Goal: Information Seeking & Learning: Learn about a topic

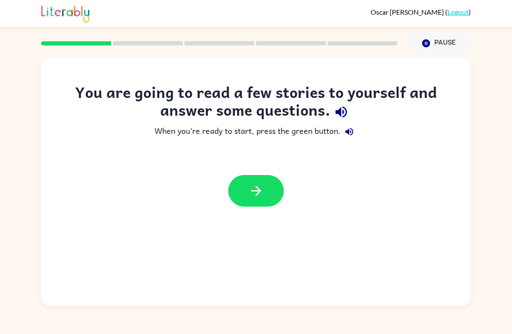
click at [273, 196] on button "button" at bounding box center [256, 191] width 56 height 32
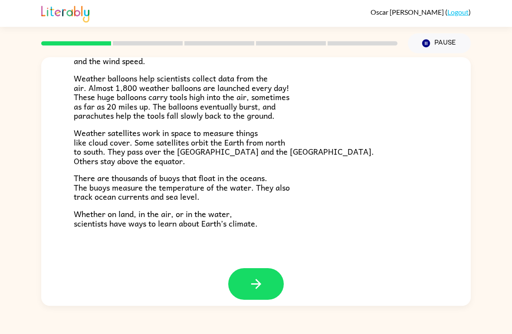
scroll to position [233, 0]
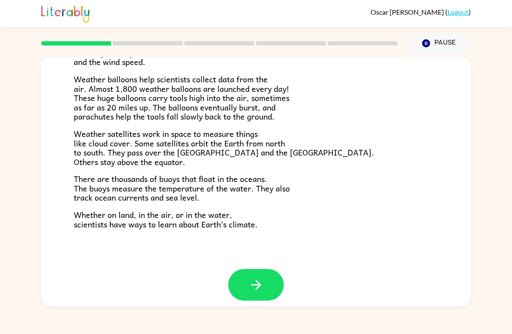
click at [261, 278] on icon "button" at bounding box center [256, 285] width 15 height 15
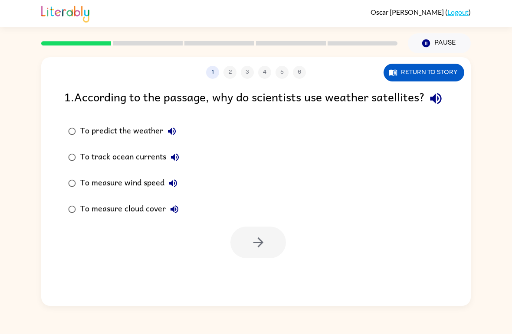
click at [485, 124] on div "1 2 3 4 5 6 Return to story 1 . According to the passage, why do scientists use…" at bounding box center [256, 179] width 512 height 253
click at [434, 77] on button "Return to story" at bounding box center [423, 73] width 81 height 18
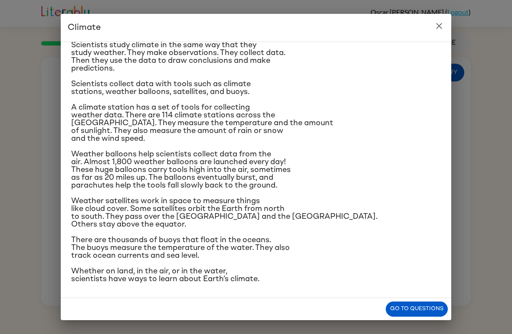
scroll to position [151, 0]
click at [425, 309] on button "Go to questions" at bounding box center [417, 309] width 62 height 15
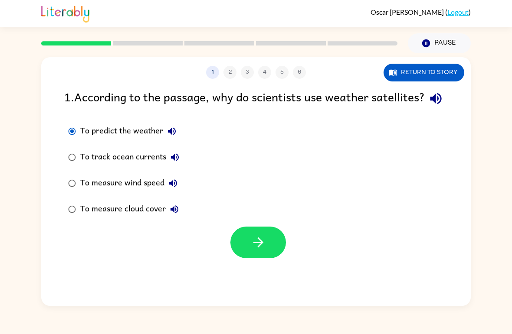
click at [259, 248] on icon "button" at bounding box center [258, 243] width 10 height 10
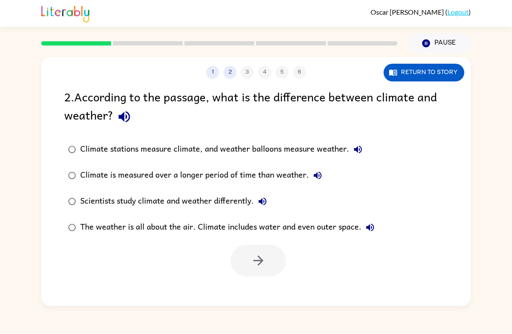
click at [446, 69] on button "Return to story" at bounding box center [423, 73] width 81 height 18
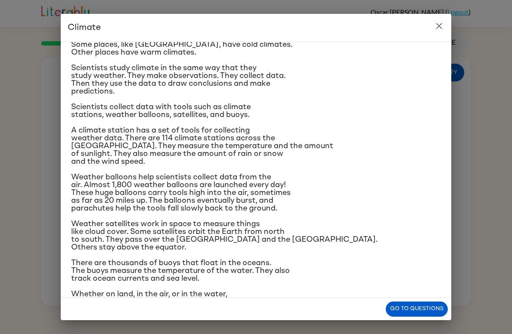
scroll to position [53, 0]
click at [420, 310] on button "Go to questions" at bounding box center [417, 309] width 62 height 15
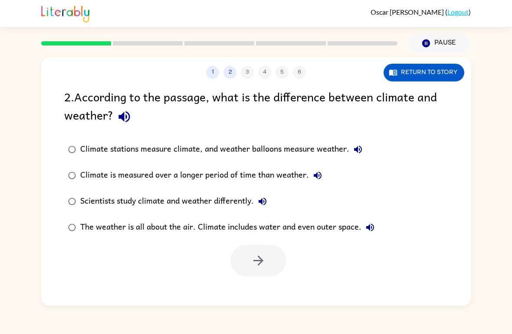
click at [247, 74] on div "1 2 3 4 5 6" at bounding box center [255, 72] width 429 height 13
click at [249, 69] on div "1 2 3 4 5 6" at bounding box center [255, 72] width 429 height 13
click at [449, 70] on button "Return to story" at bounding box center [423, 73] width 81 height 18
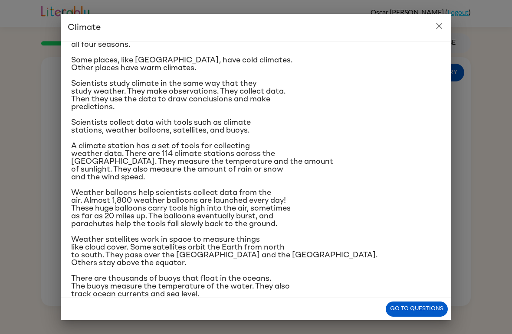
scroll to position [37, 0]
click at [427, 311] on button "Go to questions" at bounding box center [417, 309] width 62 height 15
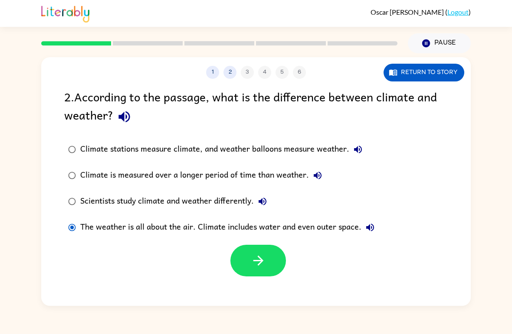
click at [272, 263] on button "button" at bounding box center [258, 261] width 56 height 32
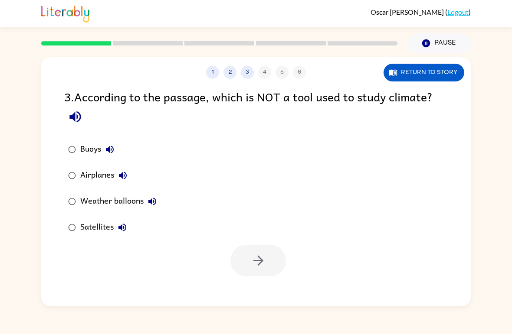
click at [445, 72] on button "Return to story" at bounding box center [423, 73] width 81 height 18
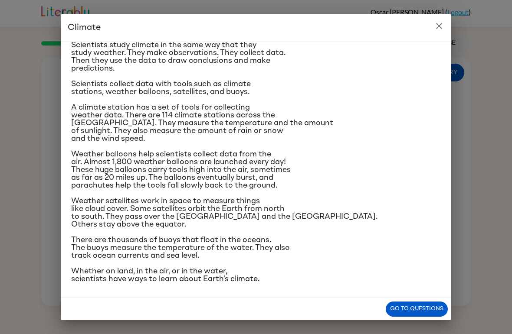
scroll to position [151, 0]
click at [424, 314] on button "Go to questions" at bounding box center [417, 309] width 62 height 15
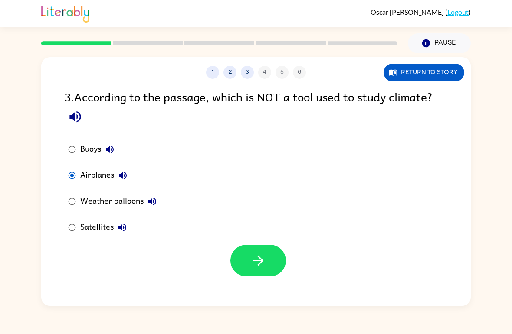
click at [255, 264] on icon "button" at bounding box center [258, 260] width 15 height 15
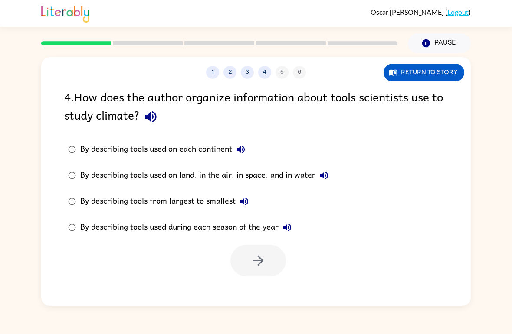
click at [449, 73] on button "Return to story" at bounding box center [423, 73] width 81 height 18
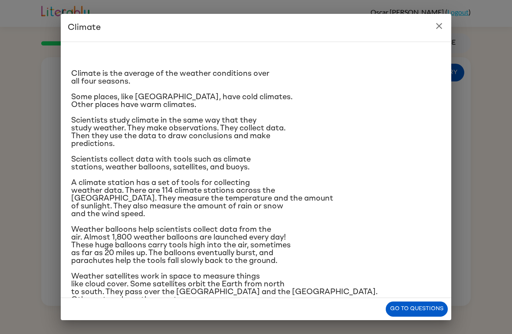
click at [445, 23] on button "close" at bounding box center [438, 25] width 17 height 17
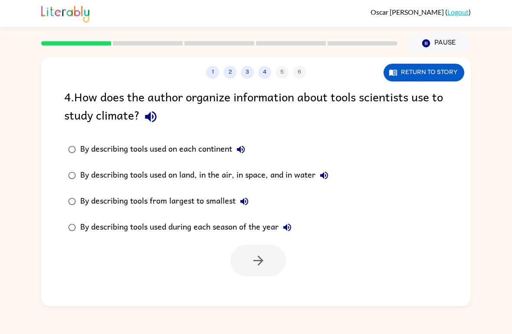
click at [420, 77] on button "Return to story" at bounding box center [423, 73] width 81 height 18
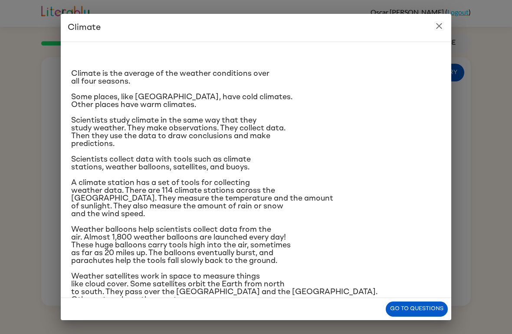
click at [440, 34] on button "close" at bounding box center [438, 25] width 17 height 17
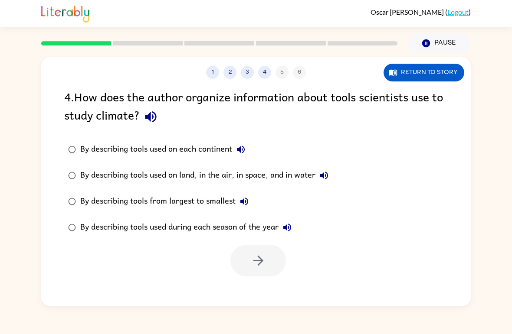
click at [429, 80] on button "Return to story" at bounding box center [423, 73] width 81 height 18
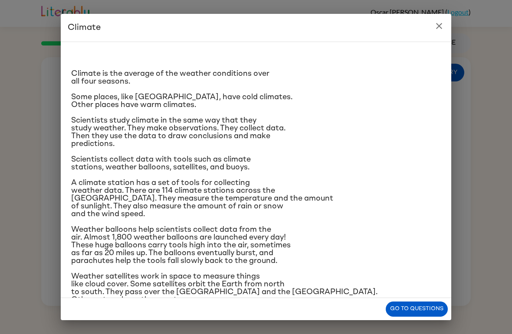
click at [444, 27] on icon "close" at bounding box center [439, 26] width 10 height 10
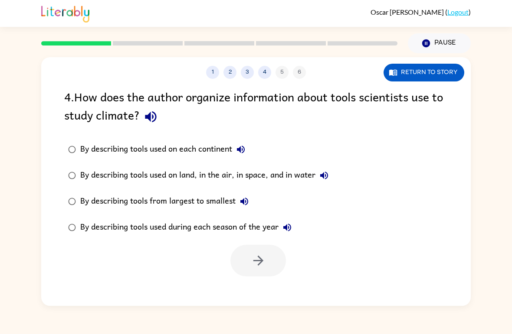
click at [431, 80] on button "Return to story" at bounding box center [423, 73] width 81 height 18
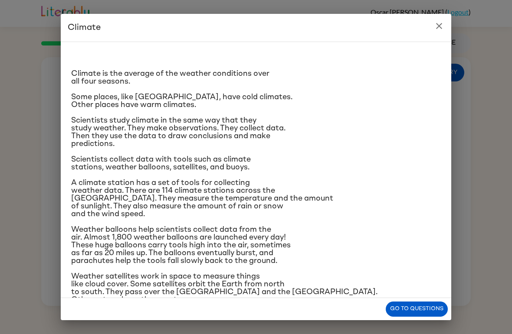
click at [443, 30] on icon "close" at bounding box center [439, 26] width 10 height 10
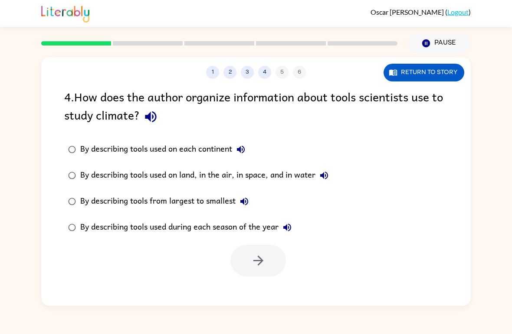
click at [433, 79] on button "Return to story" at bounding box center [423, 73] width 81 height 18
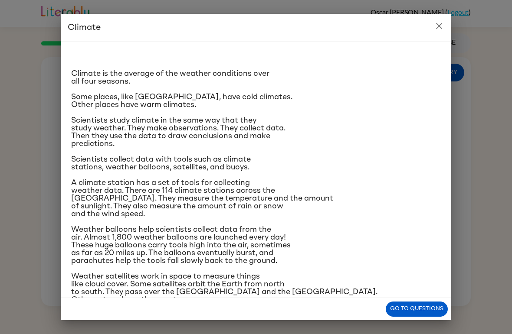
click at [432, 38] on h2 "Climate" at bounding box center [256, 28] width 390 height 28
click at [445, 29] on button "close" at bounding box center [438, 25] width 17 height 17
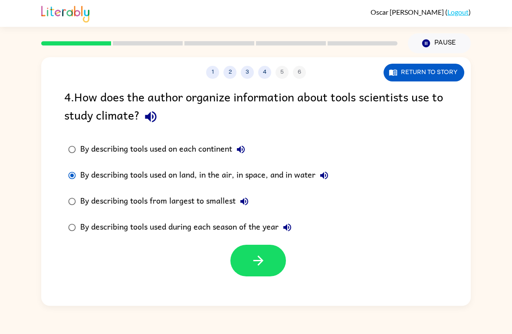
click at [263, 268] on icon "button" at bounding box center [258, 260] width 15 height 15
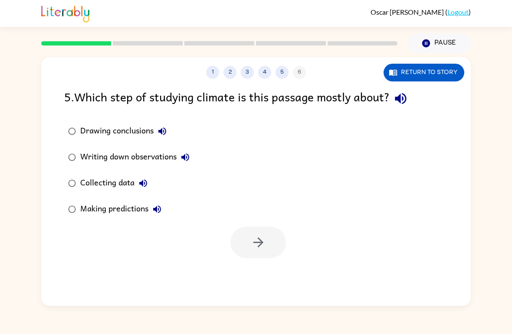
click at [501, 228] on div "1 2 3 4 5 6 Return to story 5 . Which step of studying climate is this passage …" at bounding box center [256, 179] width 512 height 253
click at [256, 249] on icon "button" at bounding box center [258, 242] width 15 height 15
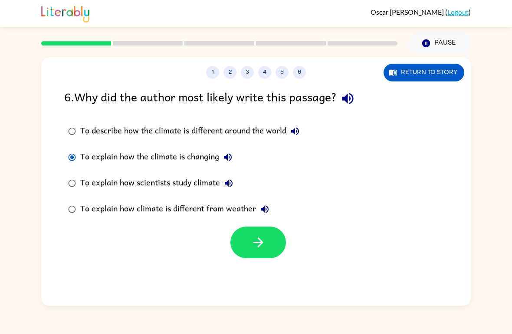
click at [263, 245] on icon "button" at bounding box center [258, 242] width 15 height 15
click at [265, 241] on div at bounding box center [258, 243] width 56 height 32
click at [274, 247] on div at bounding box center [258, 243] width 56 height 32
click at [449, 74] on button "Return to story" at bounding box center [423, 73] width 81 height 18
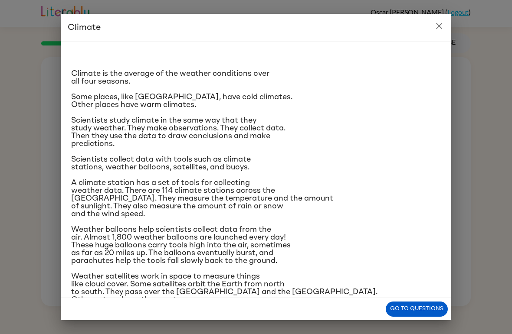
click at [434, 33] on button "close" at bounding box center [438, 25] width 17 height 17
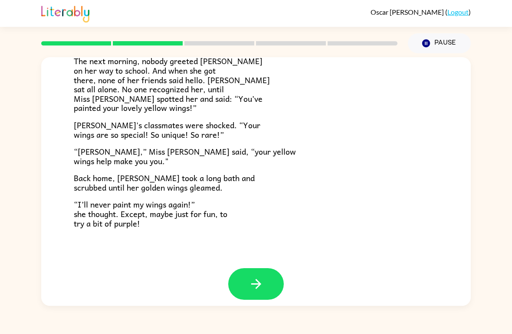
scroll to position [233, 0]
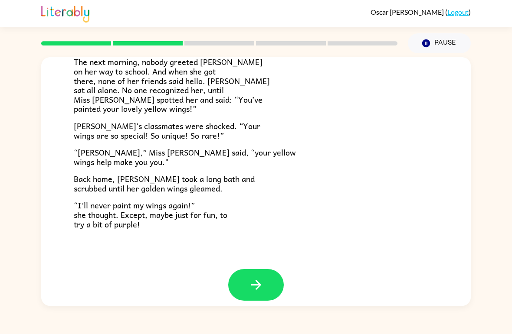
click at [265, 278] on button "button" at bounding box center [256, 285] width 56 height 32
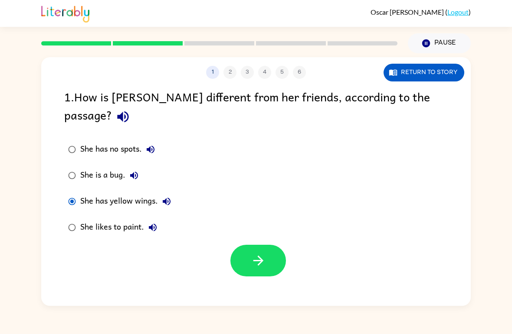
click at [263, 253] on icon "button" at bounding box center [258, 260] width 15 height 15
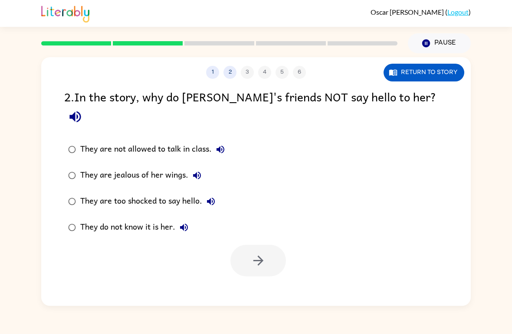
click at [216, 76] on button "1" at bounding box center [212, 72] width 13 height 13
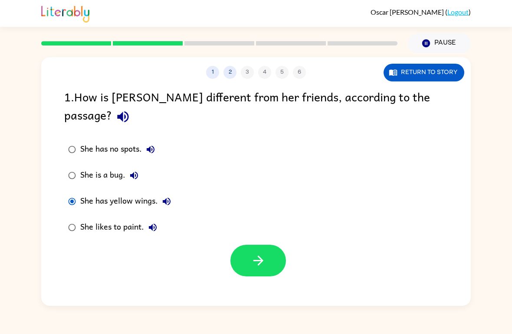
click at [436, 76] on button "Return to story" at bounding box center [423, 73] width 81 height 18
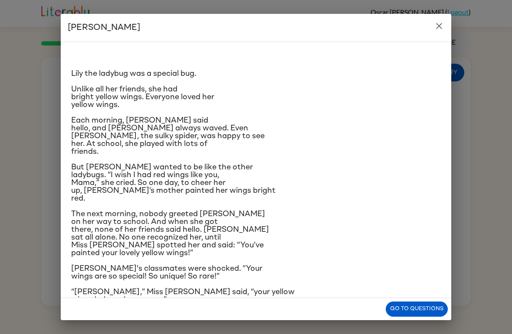
click at [446, 26] on button "close" at bounding box center [438, 25] width 17 height 17
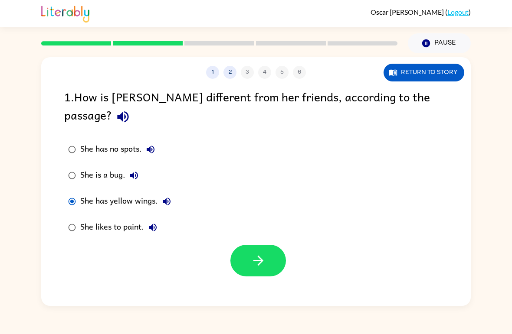
click at [264, 253] on icon "button" at bounding box center [258, 260] width 15 height 15
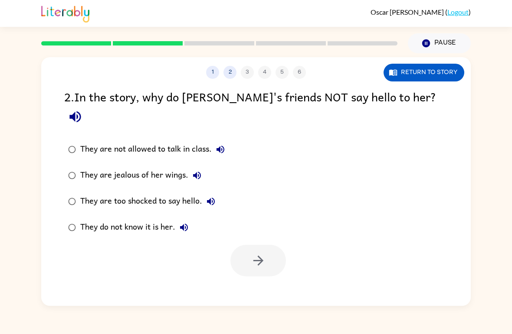
click at [442, 76] on button "Return to story" at bounding box center [423, 73] width 81 height 18
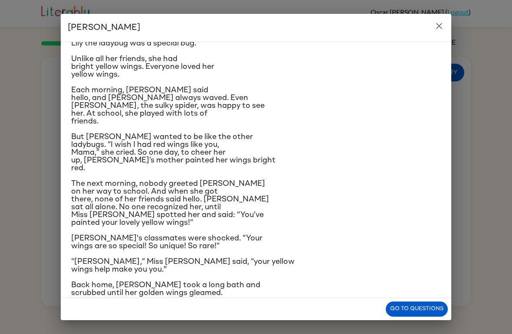
scroll to position [40, 0]
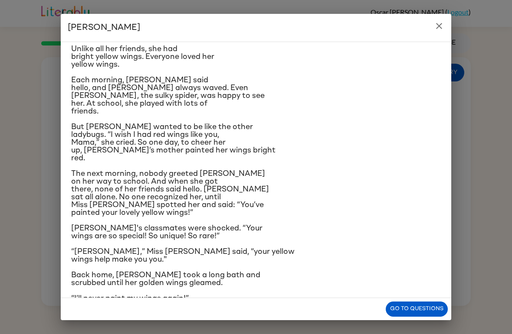
click at [444, 31] on button "close" at bounding box center [438, 25] width 17 height 17
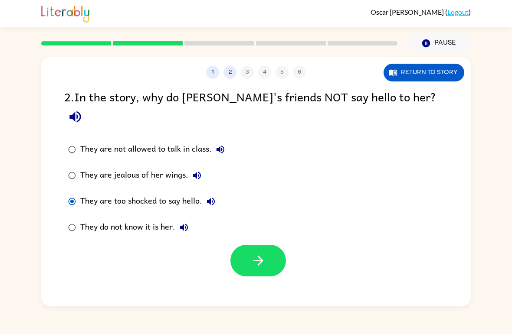
click at [433, 71] on button "Return to story" at bounding box center [423, 73] width 81 height 18
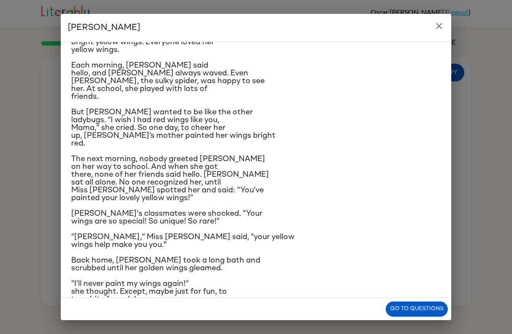
scroll to position [56, 0]
click at [446, 27] on button "close" at bounding box center [438, 25] width 17 height 17
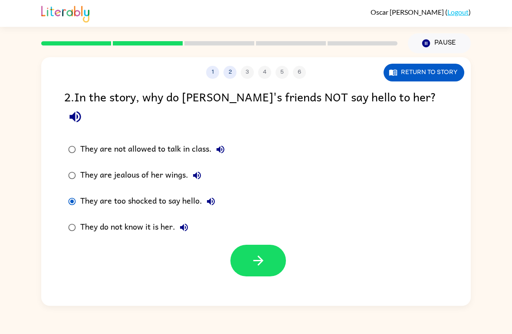
click at [65, 218] on label "They do not know it is her." at bounding box center [146, 228] width 174 height 26
click at [254, 256] on icon "button" at bounding box center [258, 261] width 10 height 10
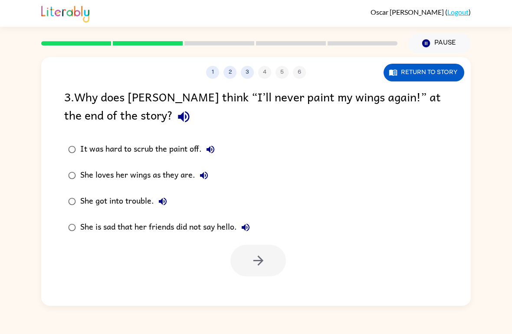
click at [435, 80] on button "Return to story" at bounding box center [423, 73] width 81 height 18
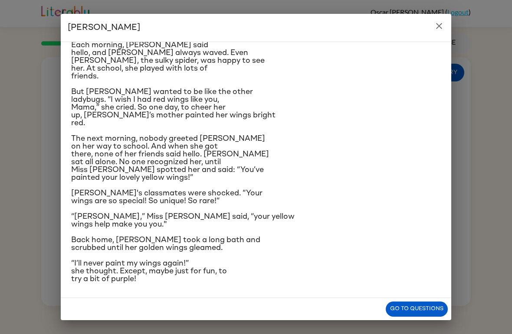
scroll to position [151, 0]
click at [443, 26] on icon "close" at bounding box center [439, 26] width 10 height 10
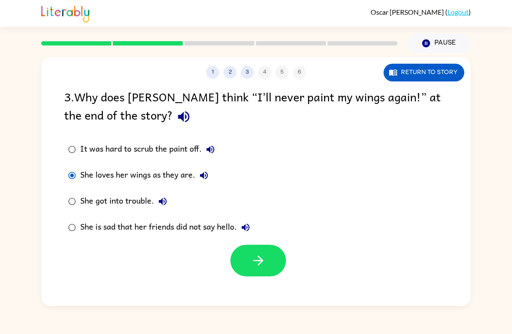
click at [253, 259] on icon "button" at bounding box center [258, 260] width 15 height 15
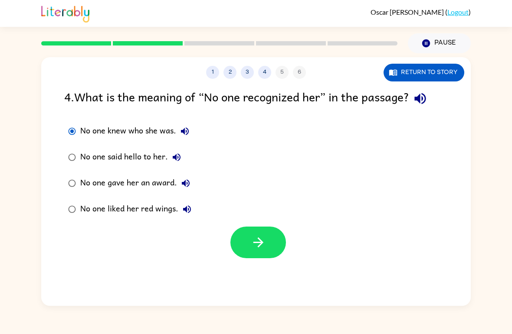
click at [254, 243] on icon "button" at bounding box center [258, 243] width 10 height 10
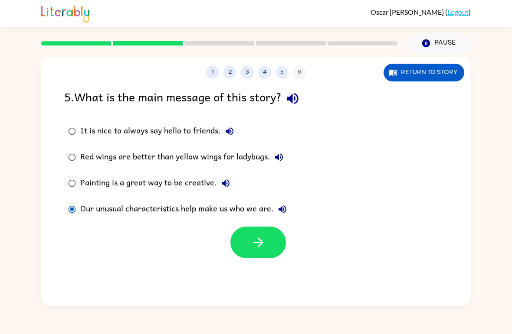
click at [256, 248] on icon "button" at bounding box center [258, 242] width 15 height 15
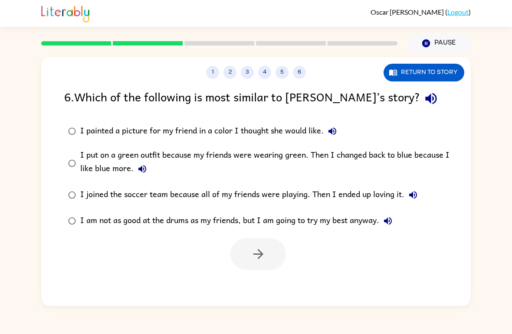
click at [442, 72] on button "Return to story" at bounding box center [423, 73] width 81 height 18
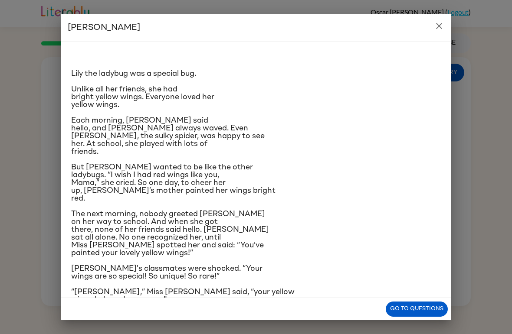
scroll to position [0, 0]
click at [421, 302] on button "Go to questions" at bounding box center [417, 309] width 62 height 15
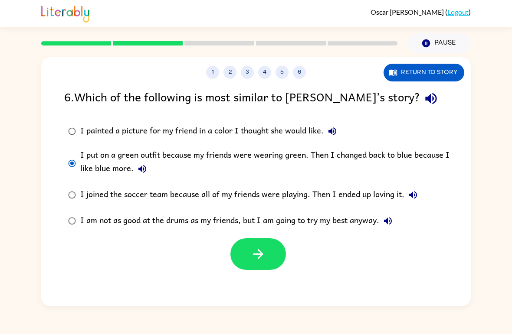
click at [271, 256] on button "button" at bounding box center [258, 255] width 56 height 32
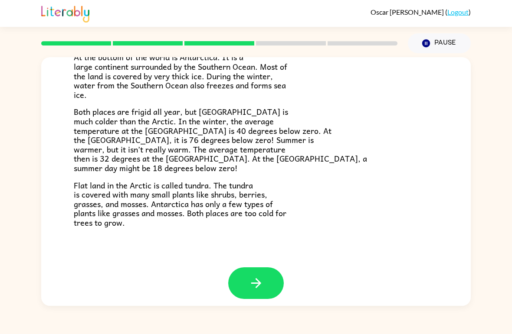
scroll to position [175, 0]
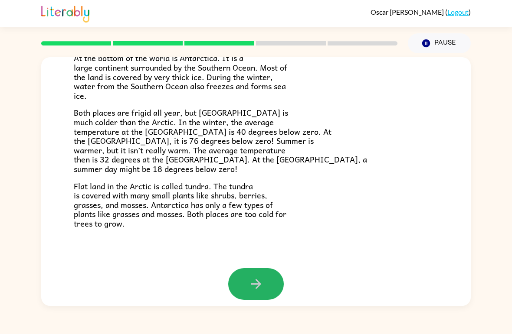
click at [269, 277] on button "button" at bounding box center [256, 285] width 56 height 32
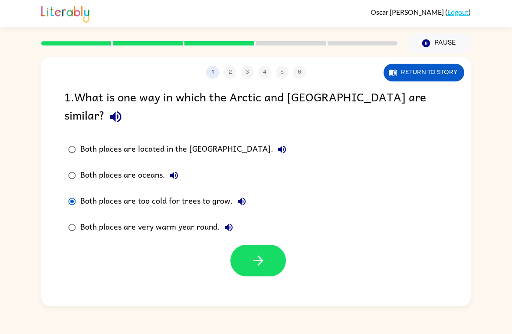
click at [268, 248] on button "button" at bounding box center [258, 261] width 56 height 32
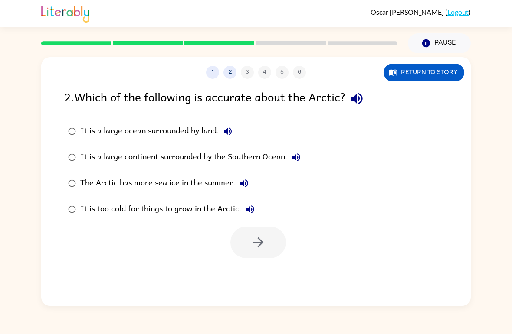
click at [511, 261] on div "1 2 3 4 5 6 Return to story 2 . Which of the following is accurate about the Ar…" at bounding box center [256, 179] width 512 height 253
click at [264, 242] on icon "button" at bounding box center [258, 242] width 15 height 15
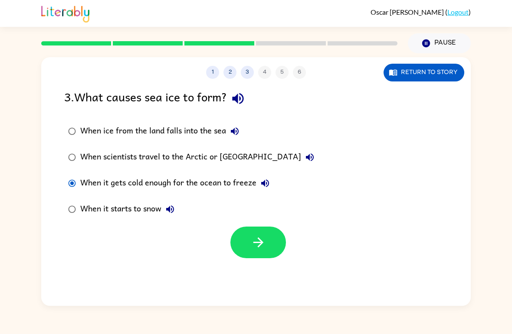
click at [271, 243] on button "button" at bounding box center [258, 243] width 56 height 32
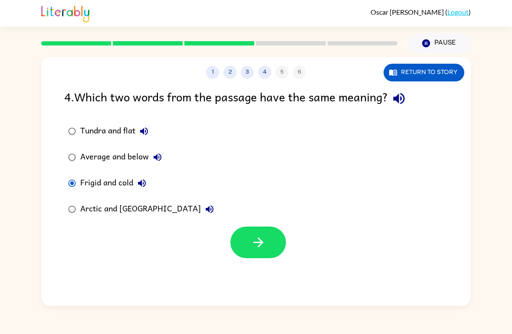
click at [264, 239] on icon "button" at bounding box center [258, 242] width 15 height 15
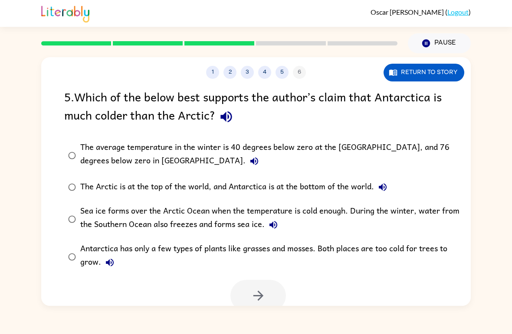
click at [446, 74] on button "Return to story" at bounding box center [423, 73] width 81 height 18
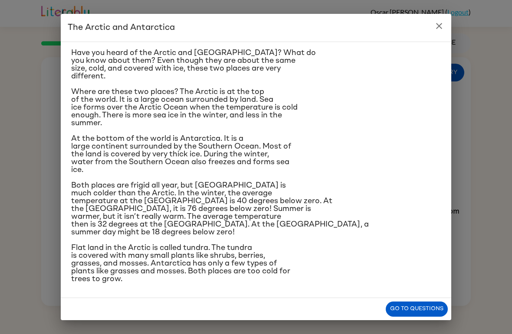
scroll to position [88, 0]
click at [440, 29] on icon "close" at bounding box center [439, 26] width 10 height 10
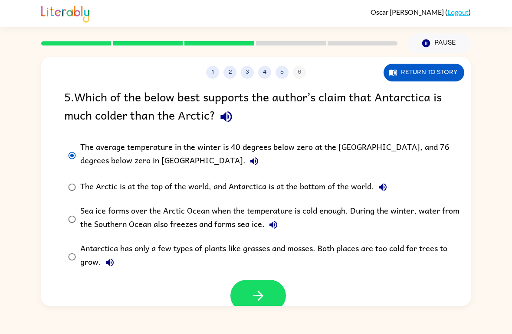
click at [262, 295] on icon "button" at bounding box center [258, 295] width 15 height 15
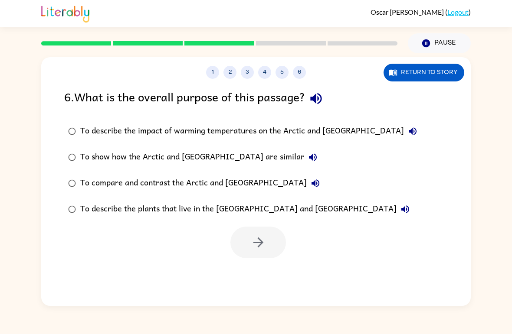
click at [282, 77] on button "5" at bounding box center [281, 72] width 13 height 13
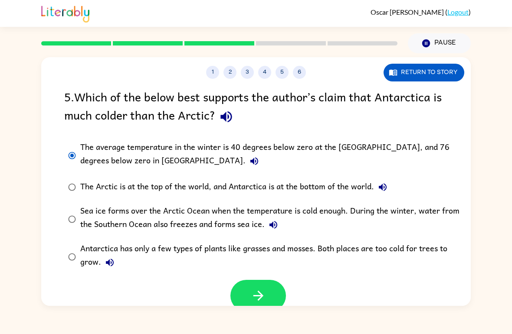
click at [268, 294] on button "button" at bounding box center [258, 296] width 56 height 32
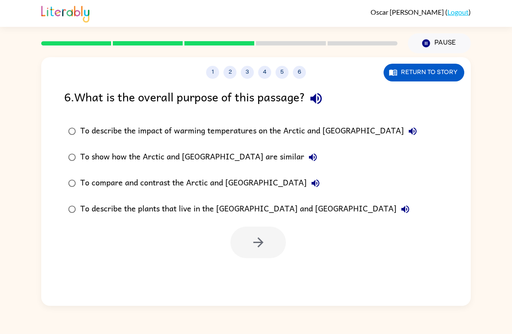
click at [433, 76] on button "Return to story" at bounding box center [423, 73] width 81 height 18
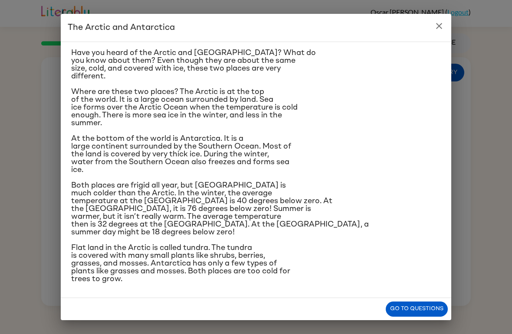
scroll to position [29, 0]
click at [442, 30] on icon "close" at bounding box center [439, 26] width 10 height 10
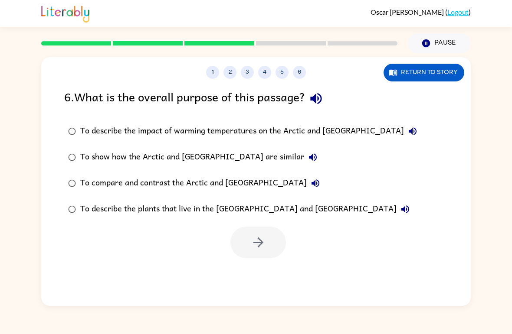
click at [218, 74] on button "1" at bounding box center [212, 72] width 13 height 13
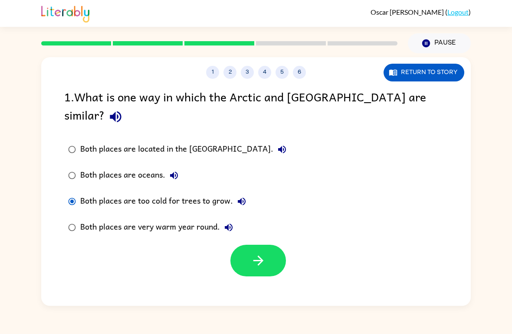
click at [435, 81] on button "Return to story" at bounding box center [423, 73] width 81 height 18
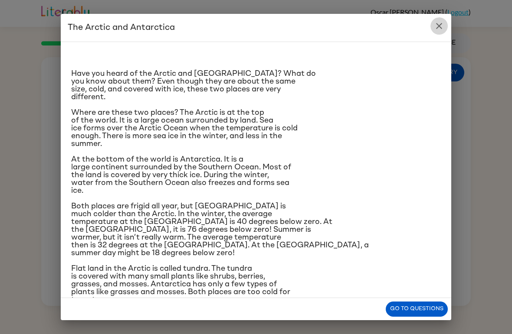
click at [444, 26] on icon "close" at bounding box center [439, 26] width 10 height 10
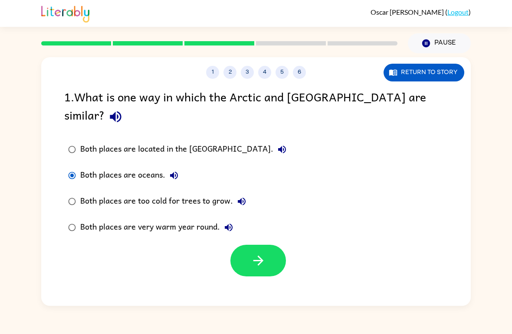
click at [436, 69] on button "Return to story" at bounding box center [423, 73] width 81 height 18
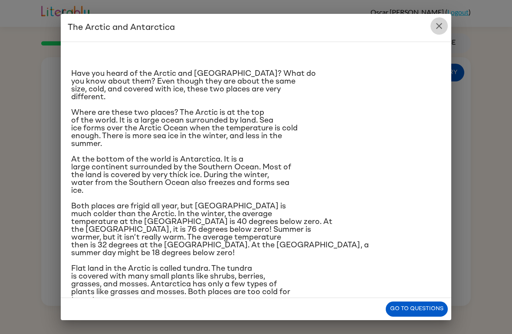
click at [441, 25] on icon "close" at bounding box center [439, 26] width 10 height 10
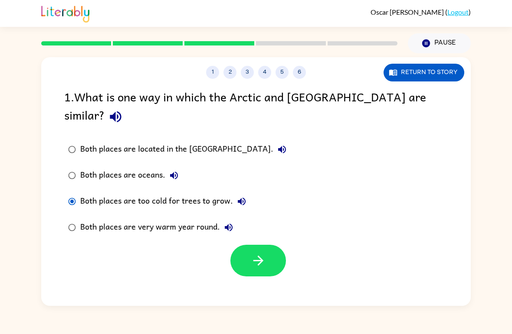
click at [444, 74] on button "Return to story" at bounding box center [423, 73] width 81 height 18
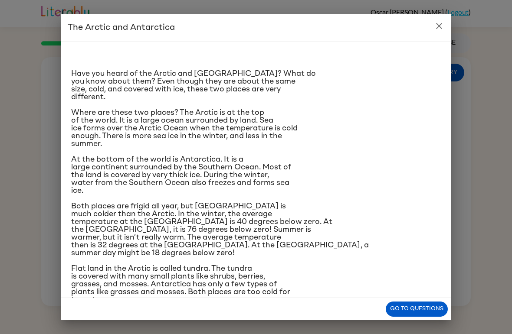
click at [440, 26] on icon "close" at bounding box center [439, 26] width 10 height 10
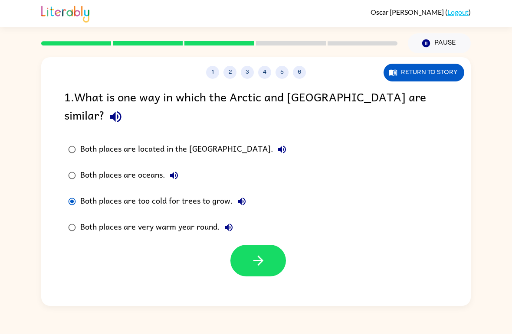
click at [262, 253] on icon "button" at bounding box center [258, 260] width 15 height 15
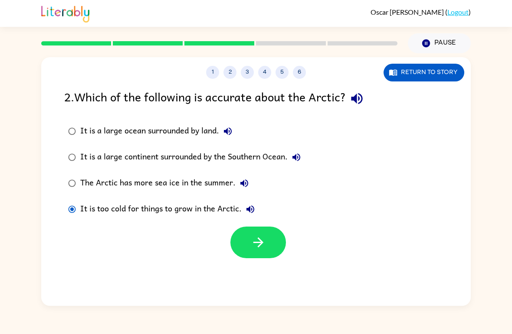
click at [229, 74] on button "2" at bounding box center [229, 72] width 13 height 13
click at [436, 69] on button "Return to story" at bounding box center [423, 73] width 81 height 18
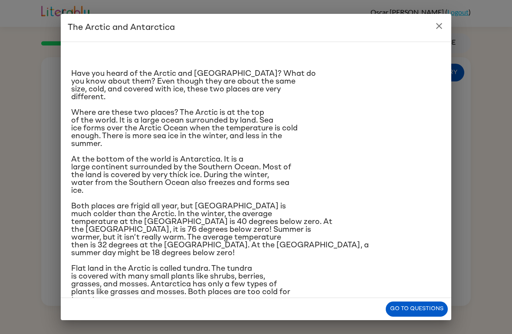
click at [442, 26] on icon "close" at bounding box center [439, 26] width 10 height 10
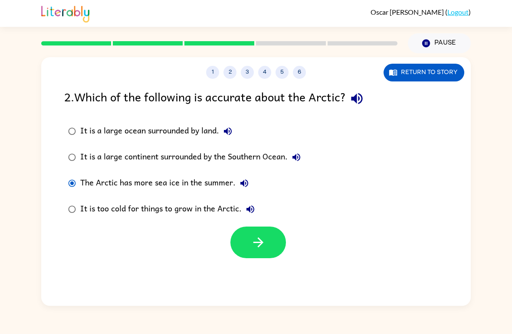
click at [210, 77] on button "1" at bounding box center [212, 72] width 13 height 13
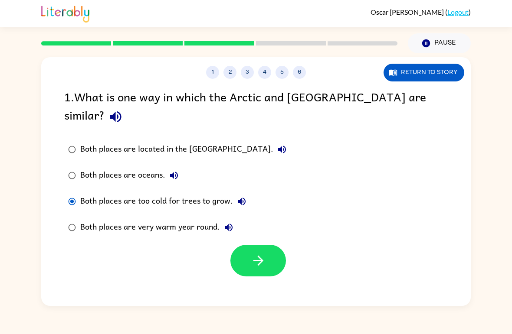
click at [436, 75] on button "Return to story" at bounding box center [423, 73] width 81 height 18
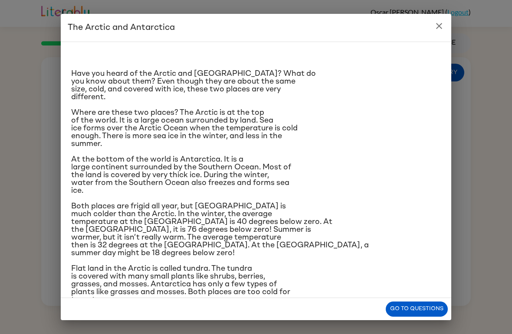
click at [433, 21] on button "close" at bounding box center [438, 25] width 17 height 17
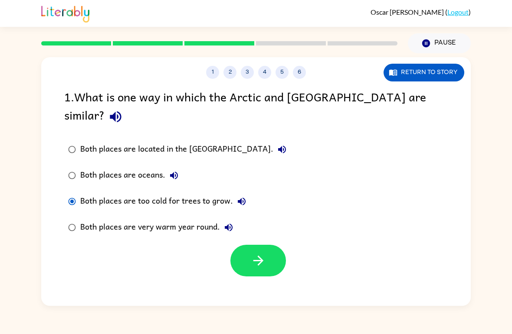
click at [433, 75] on button "Return to story" at bounding box center [423, 73] width 81 height 18
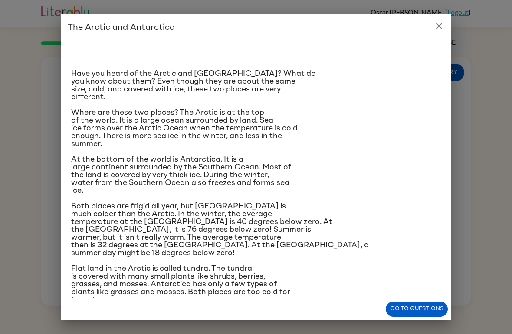
click at [441, 20] on button "close" at bounding box center [438, 25] width 17 height 17
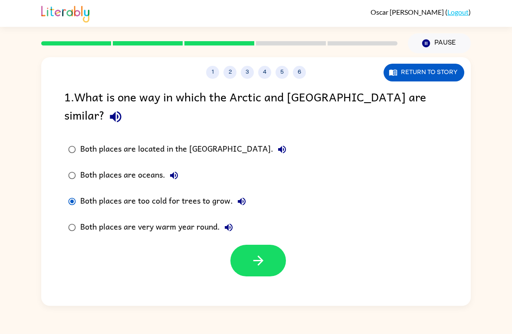
click at [264, 253] on icon "button" at bounding box center [258, 260] width 15 height 15
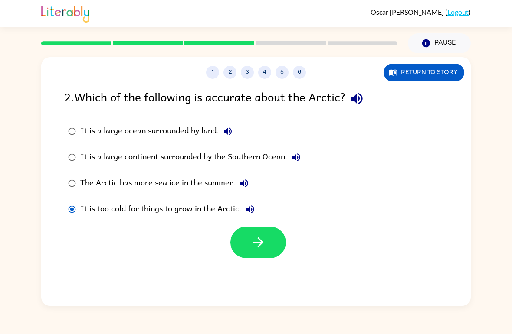
click at [254, 241] on icon "button" at bounding box center [258, 242] width 15 height 15
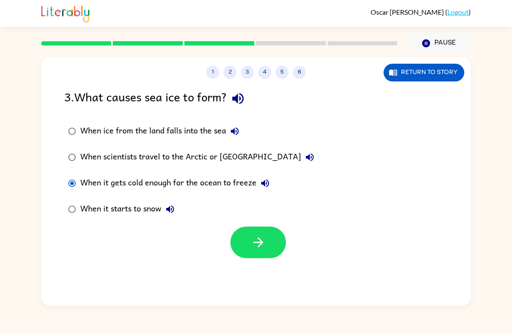
click at [213, 75] on button "1" at bounding box center [212, 72] width 13 height 13
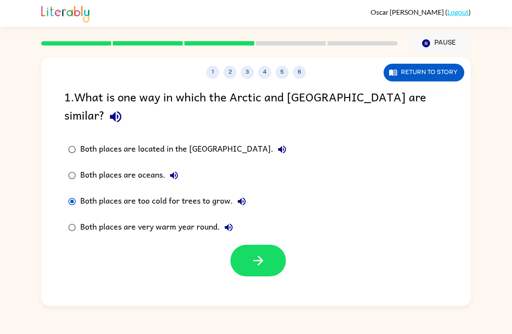
click at [435, 71] on button "Return to story" at bounding box center [423, 73] width 81 height 18
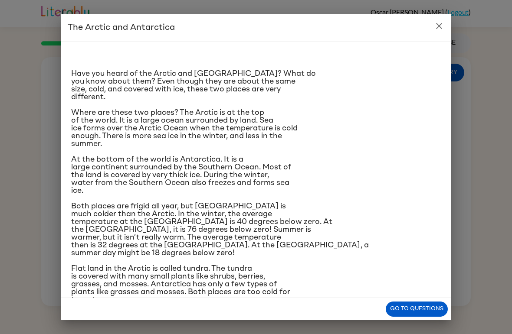
click at [436, 26] on icon "close" at bounding box center [439, 26] width 10 height 10
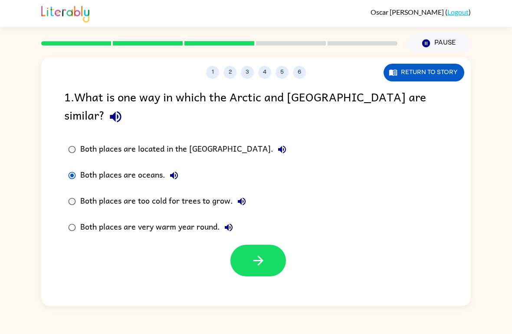
click at [262, 256] on icon "button" at bounding box center [258, 261] width 10 height 10
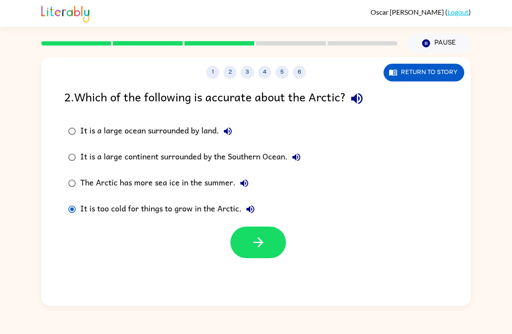
click at [259, 244] on icon "button" at bounding box center [258, 242] width 15 height 15
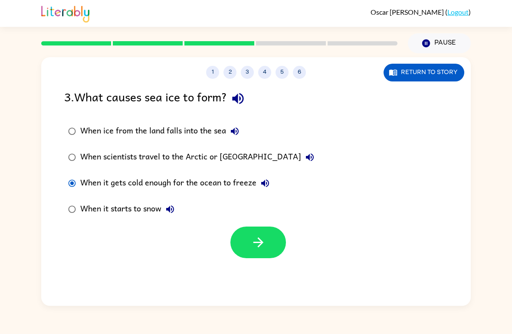
click at [266, 245] on button "button" at bounding box center [258, 243] width 56 height 32
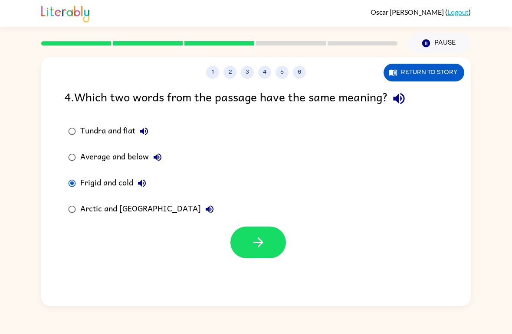
click at [266, 244] on button "button" at bounding box center [258, 243] width 56 height 32
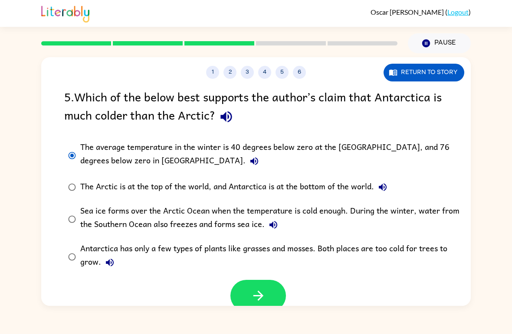
click at [261, 293] on icon "button" at bounding box center [258, 295] width 15 height 15
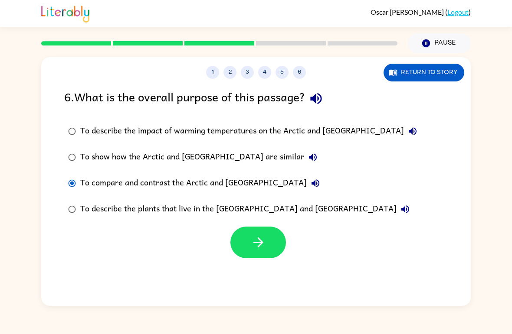
click at [265, 243] on icon "button" at bounding box center [258, 242] width 15 height 15
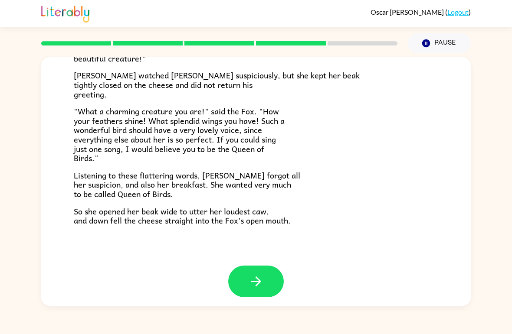
scroll to position [163, 0]
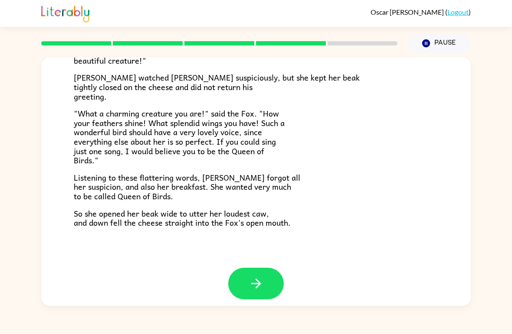
click at [262, 281] on icon "button" at bounding box center [256, 283] width 15 height 15
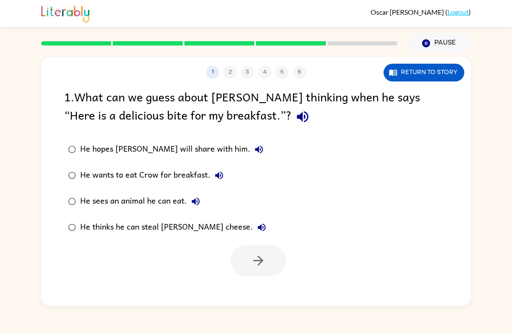
scroll to position [0, 0]
click at [509, 273] on div "1 2 3 4 5 6 Return to story 1 . What can we guess about [PERSON_NAME] thinking …" at bounding box center [256, 179] width 512 height 253
click at [446, 76] on button "Return to story" at bounding box center [423, 73] width 81 height 18
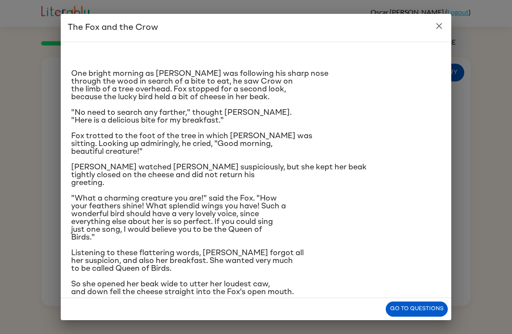
click at [437, 31] on button "close" at bounding box center [438, 25] width 17 height 17
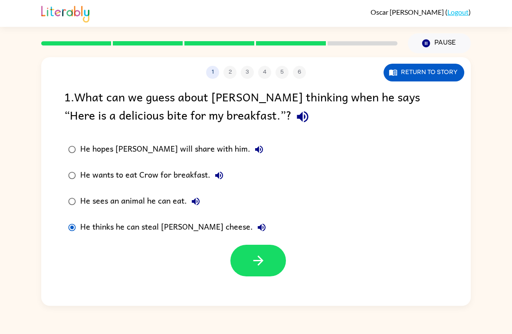
click at [427, 72] on button "Return to story" at bounding box center [423, 73] width 81 height 18
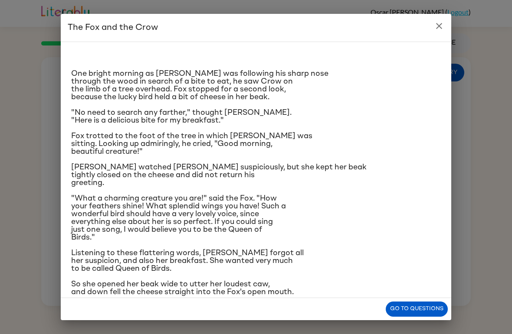
click at [425, 308] on button "Go to questions" at bounding box center [417, 309] width 62 height 15
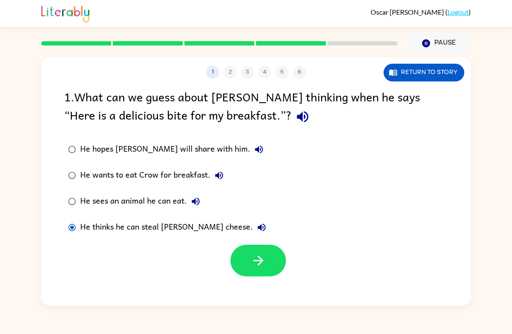
click at [272, 259] on button "button" at bounding box center [258, 261] width 56 height 32
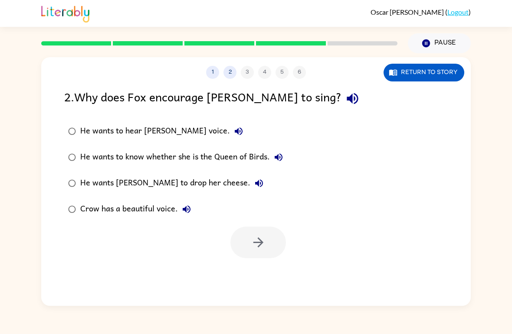
click at [455, 73] on button "Return to story" at bounding box center [423, 73] width 81 height 18
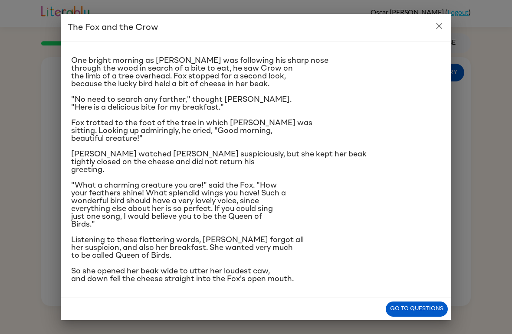
scroll to position [72, 0]
click at [429, 313] on button "Go to questions" at bounding box center [417, 309] width 62 height 15
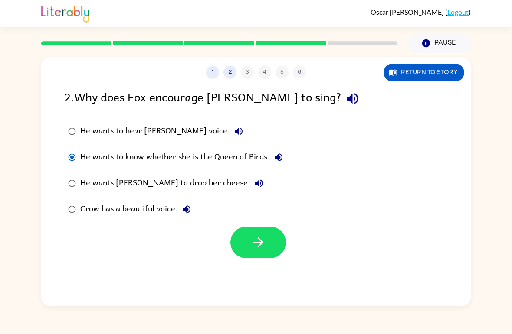
click at [423, 69] on button "Return to story" at bounding box center [423, 73] width 81 height 18
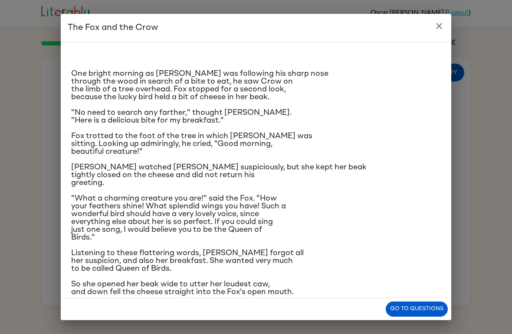
click at [408, 308] on button "Go to questions" at bounding box center [417, 309] width 62 height 15
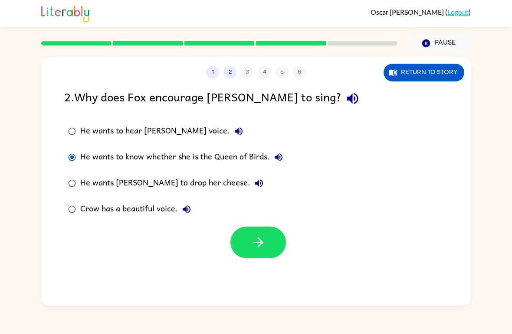
click at [277, 241] on button "button" at bounding box center [258, 243] width 56 height 32
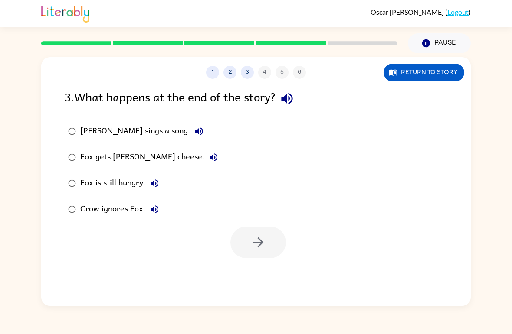
click at [229, 58] on div "1 2 3 4 5 6 Return to story" at bounding box center [255, 68] width 429 height 22
click at [228, 58] on div "1 2 3 4 5 6 Return to story" at bounding box center [255, 68] width 429 height 22
click at [232, 75] on button "2" at bounding box center [229, 72] width 13 height 13
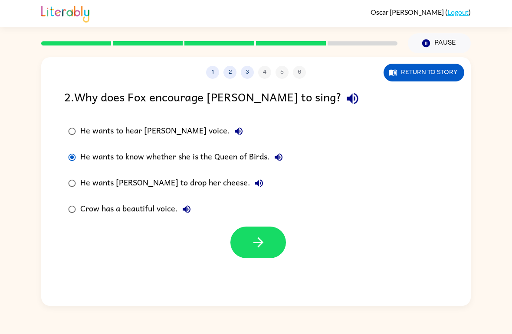
click at [249, 75] on button "3" at bounding box center [247, 72] width 13 height 13
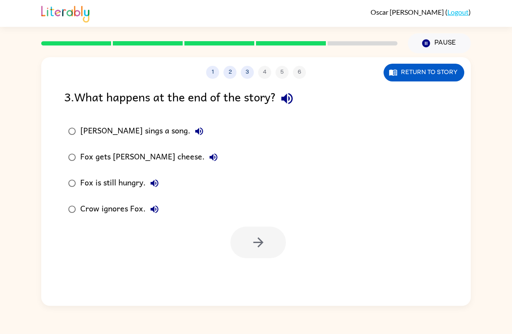
click at [446, 77] on button "Return to story" at bounding box center [423, 73] width 81 height 18
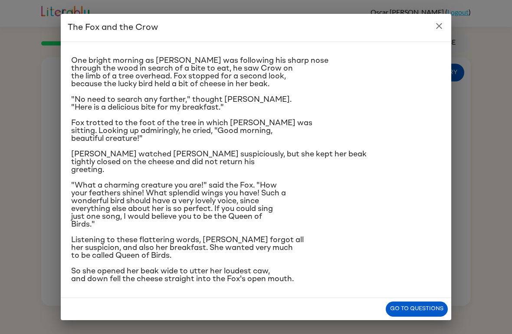
click at [446, 26] on button "close" at bounding box center [438, 25] width 17 height 17
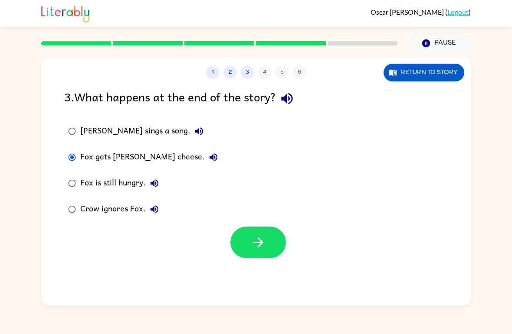
click at [268, 234] on button "button" at bounding box center [258, 243] width 56 height 32
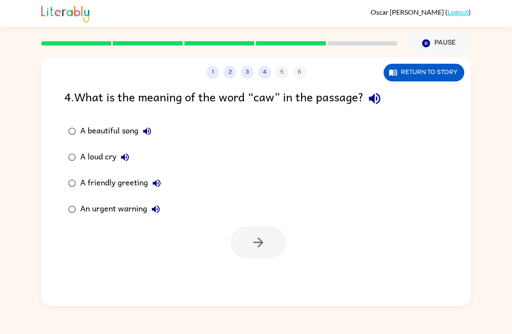
click at [443, 74] on button "Return to story" at bounding box center [423, 73] width 81 height 18
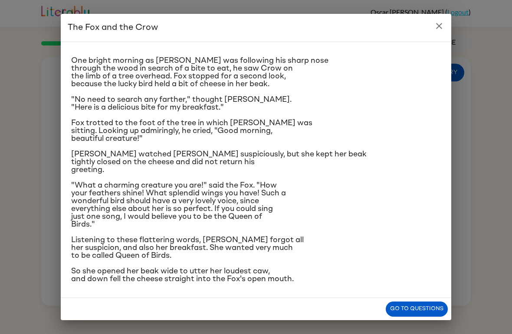
click at [441, 25] on icon "close" at bounding box center [439, 26] width 10 height 10
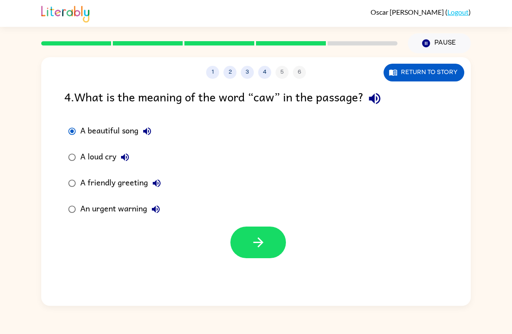
click at [260, 240] on icon "button" at bounding box center [258, 243] width 10 height 10
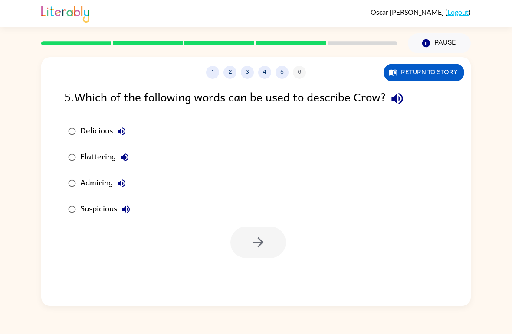
click at [431, 66] on button "Return to story" at bounding box center [423, 73] width 81 height 18
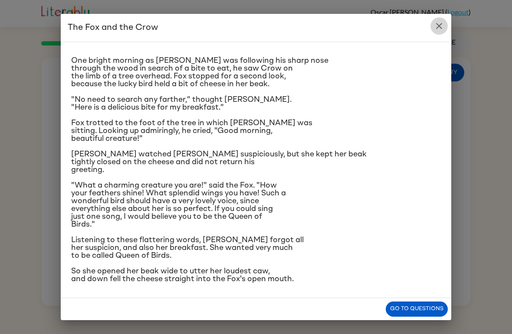
click at [440, 26] on icon "close" at bounding box center [439, 26] width 6 height 6
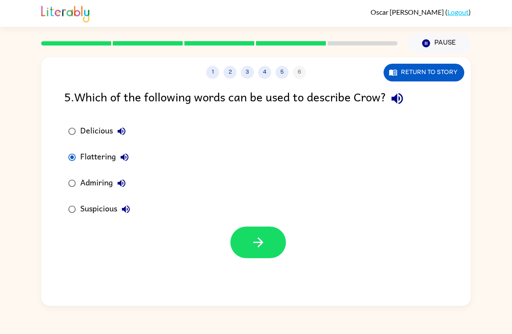
click at [259, 245] on icon "button" at bounding box center [258, 242] width 15 height 15
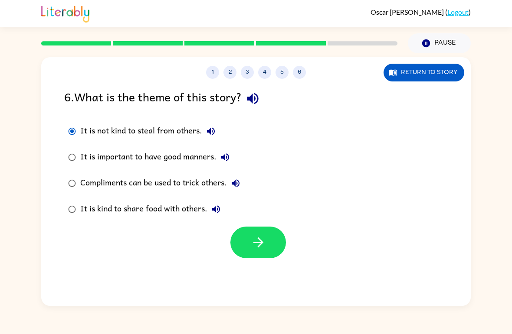
click at [252, 236] on icon "button" at bounding box center [258, 242] width 15 height 15
